Goal: Information Seeking & Learning: Learn about a topic

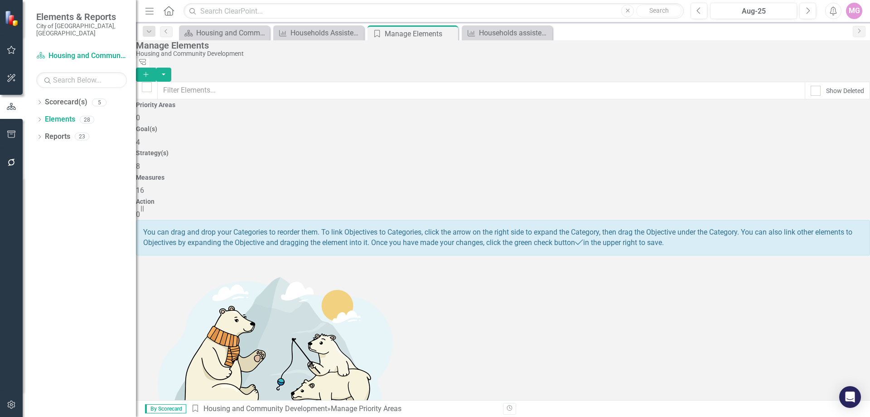
click at [319, 130] on div "Goal(s) 4" at bounding box center [503, 137] width 734 height 22
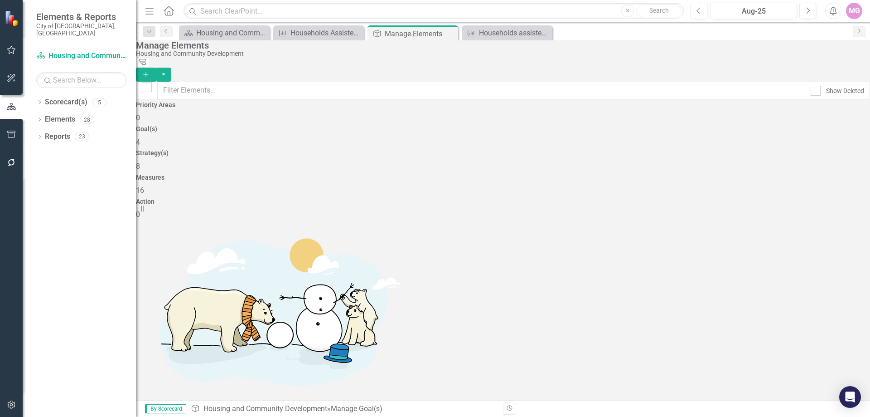
click at [144, 186] on span "16" at bounding box center [140, 190] width 8 height 9
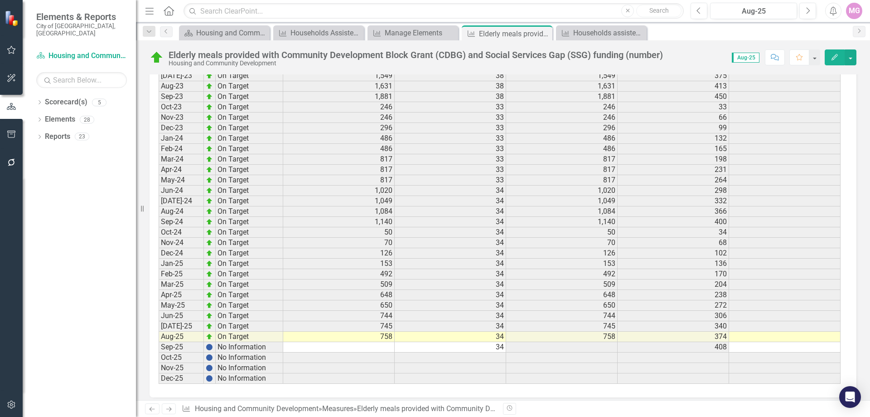
scroll to position [1257, 0]
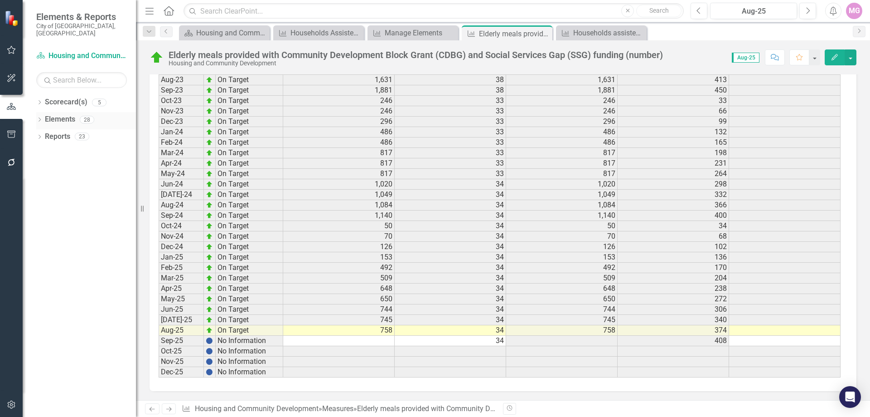
click at [80, 116] on div "28" at bounding box center [87, 120] width 15 height 8
click at [65, 114] on link "Elements" at bounding box center [60, 119] width 30 height 10
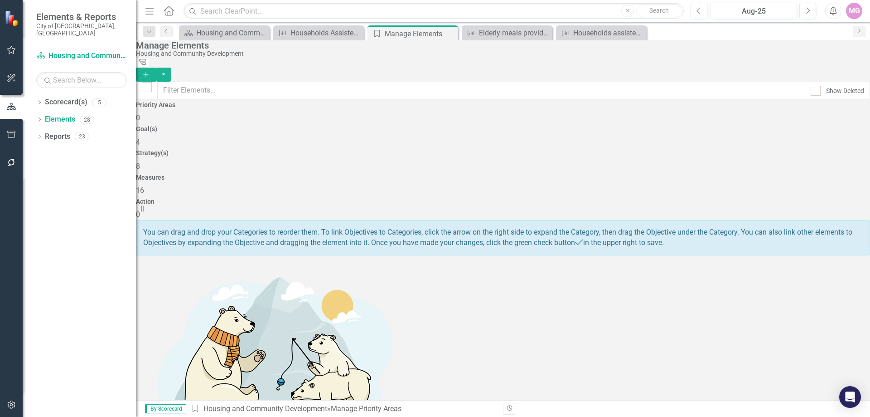
click at [661, 174] on div "Measures 16" at bounding box center [503, 185] width 734 height 22
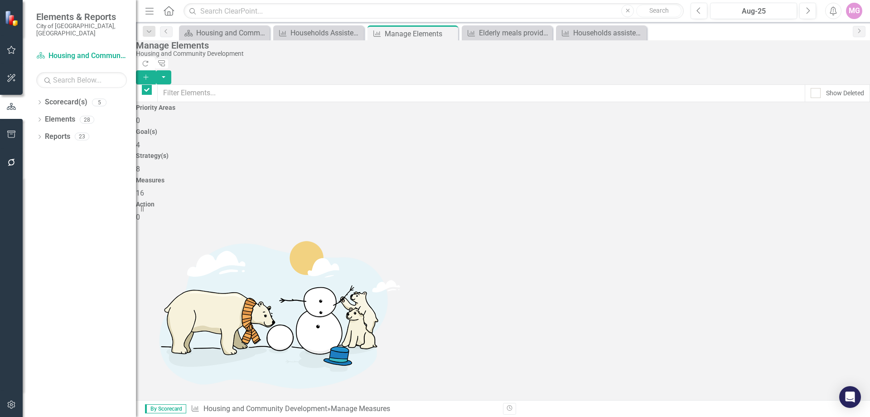
checkbox input "false"
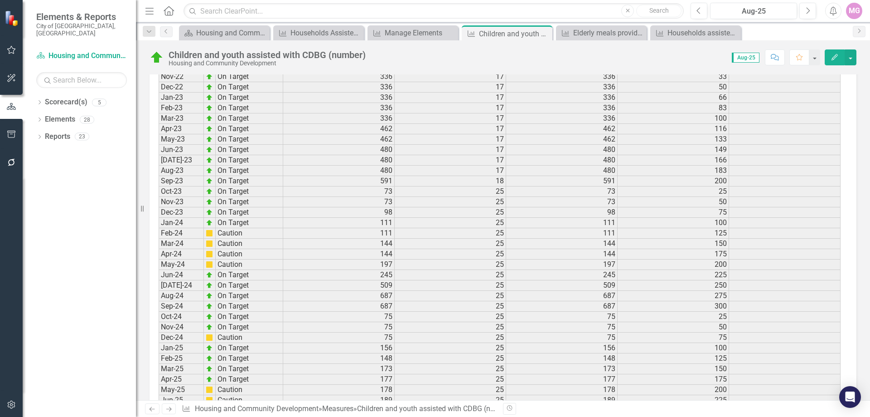
scroll to position [1267, 0]
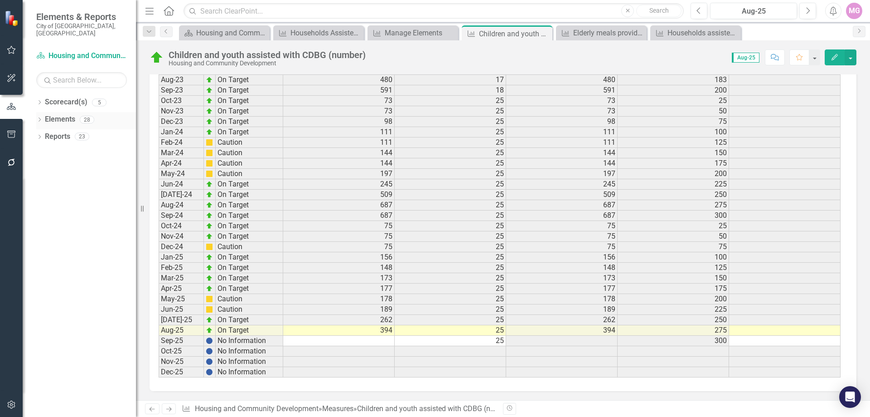
click at [64, 114] on link "Elements" at bounding box center [60, 119] width 30 height 10
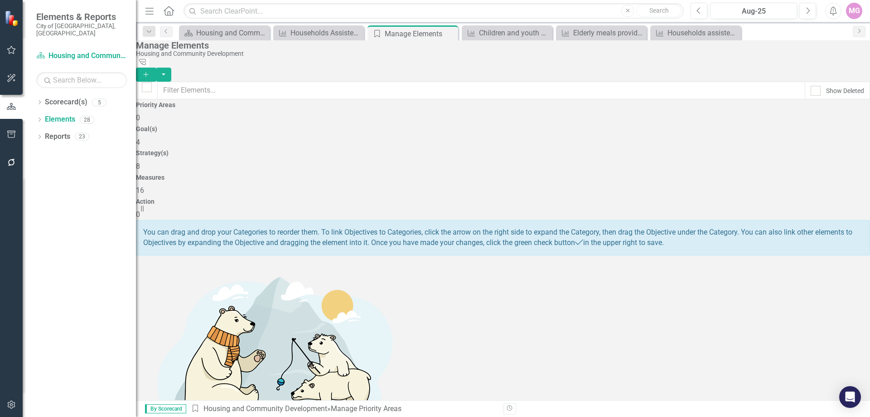
click at [661, 174] on div "Measures 16" at bounding box center [503, 185] width 734 height 22
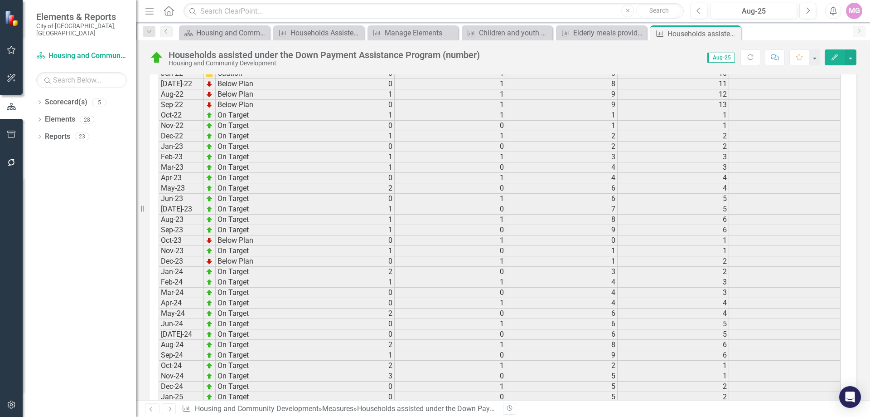
scroll to position [1319, 0]
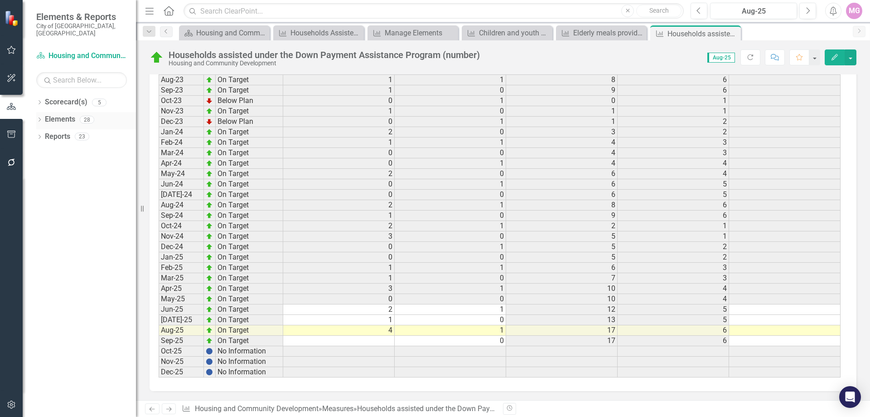
click at [81, 116] on div "28" at bounding box center [87, 120] width 15 height 8
click at [59, 114] on link "Elements" at bounding box center [60, 119] width 30 height 10
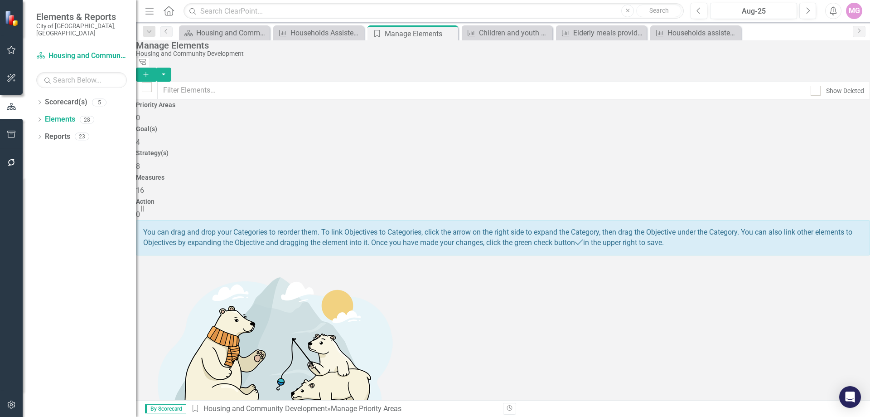
click at [144, 186] on span "16" at bounding box center [140, 190] width 8 height 9
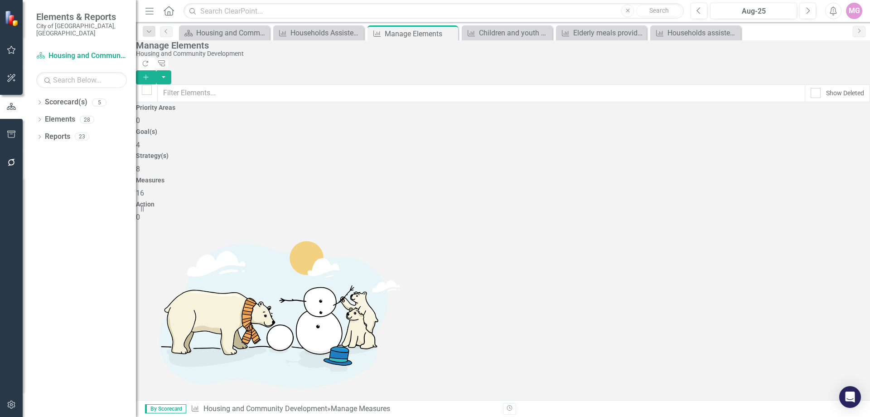
scroll to position [91, 0]
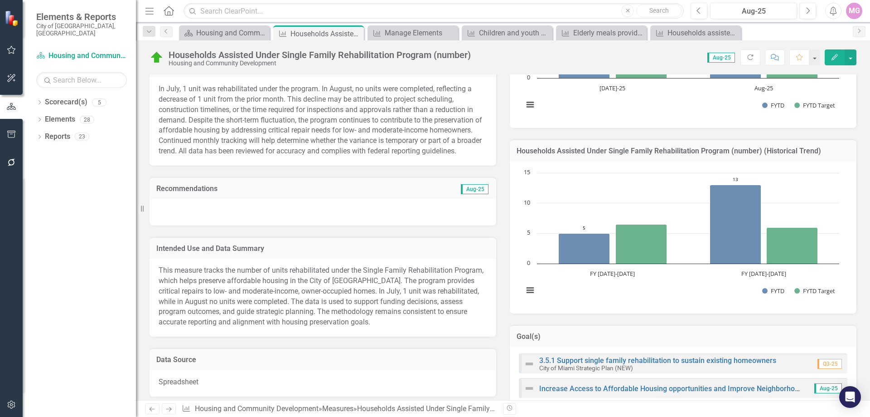
scroll to position [258, 0]
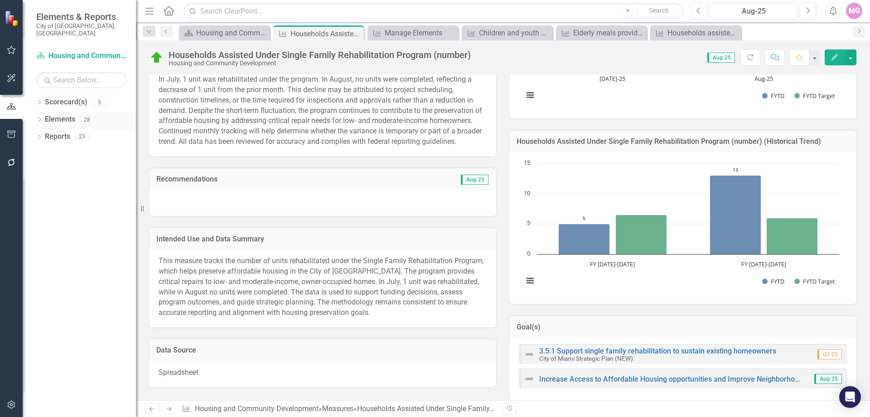
click at [66, 116] on link "Elements" at bounding box center [60, 119] width 30 height 10
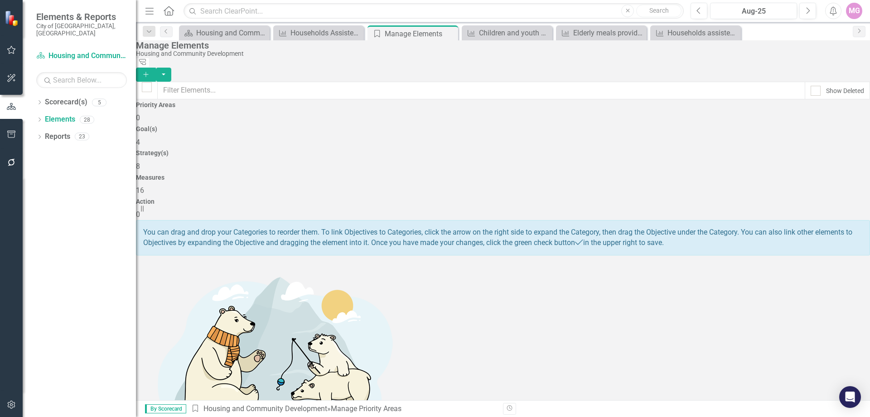
click at [607, 174] on div "Measures 16" at bounding box center [503, 185] width 734 height 22
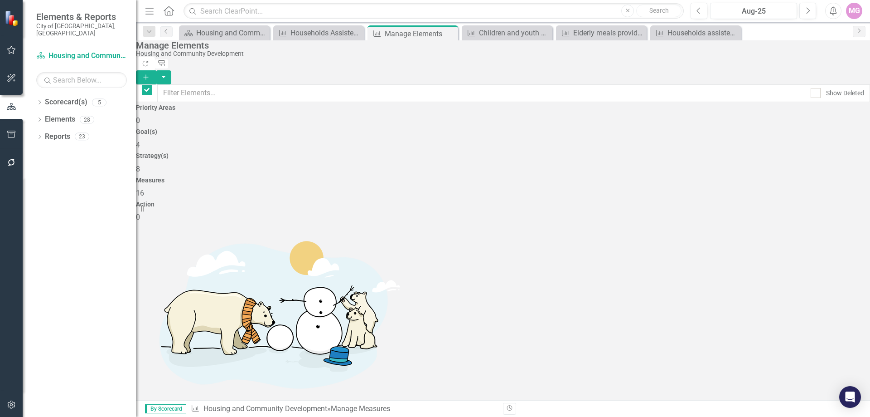
checkbox input "false"
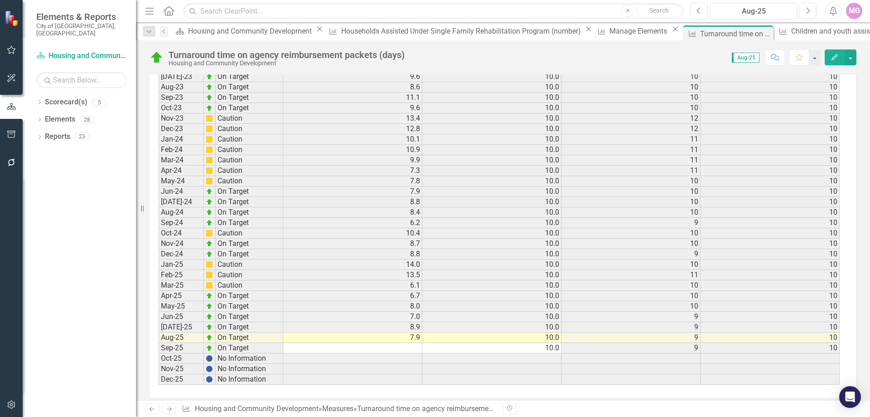
scroll to position [1246, 0]
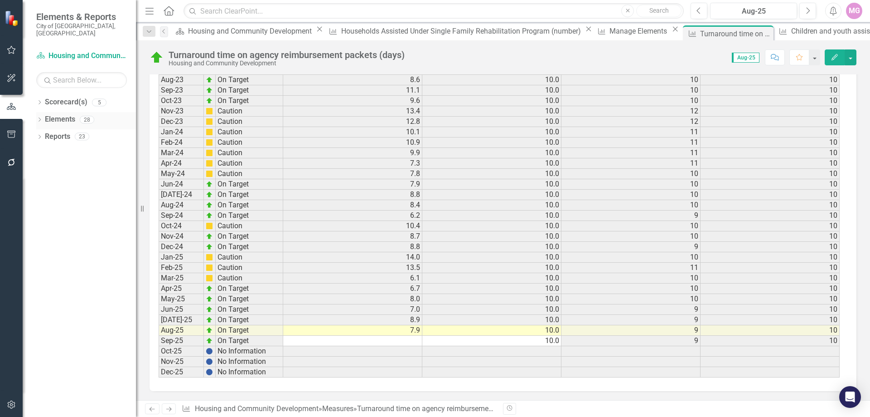
click at [69, 114] on link "Elements" at bounding box center [60, 119] width 30 height 10
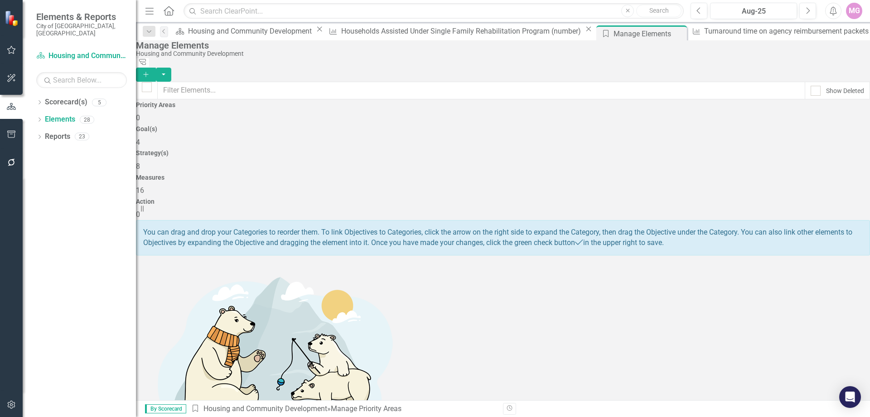
click at [144, 186] on span "16" at bounding box center [140, 190] width 8 height 9
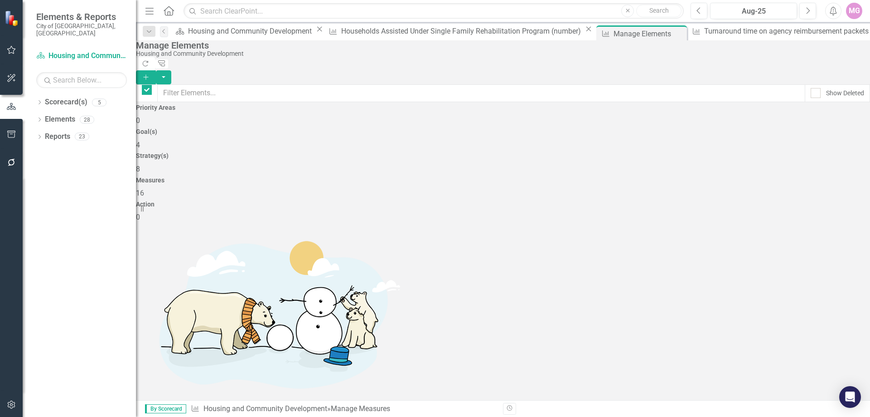
checkbox input "false"
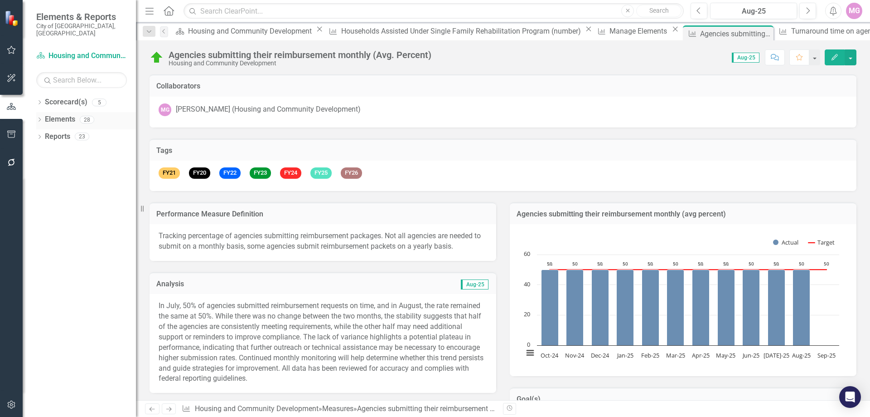
click at [64, 114] on link "Elements" at bounding box center [60, 119] width 30 height 10
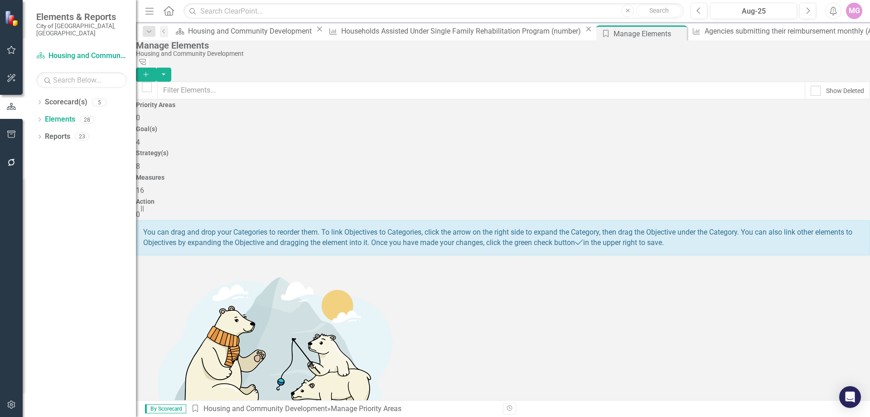
click at [624, 174] on div "Measures 16" at bounding box center [503, 185] width 734 height 22
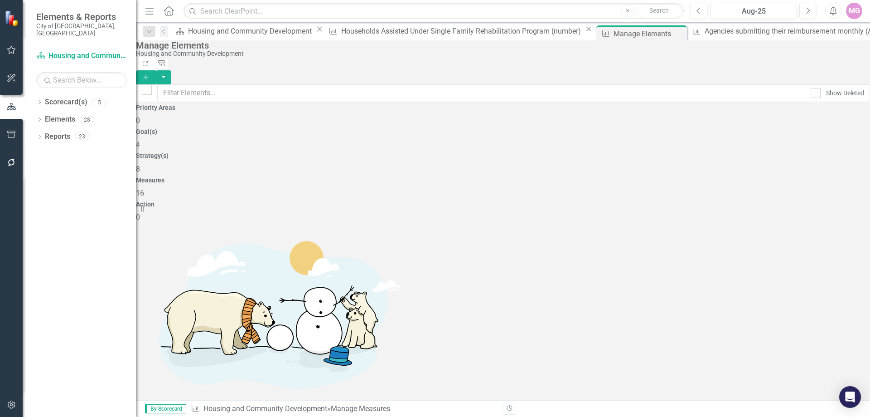
scroll to position [136, 0]
click at [855, 8] on div "MG" at bounding box center [854, 11] width 16 height 16
click at [433, 57] on div "Housing and Community Development" at bounding box center [501, 53] width 730 height 7
